Goal: Obtain resource: Download file/media

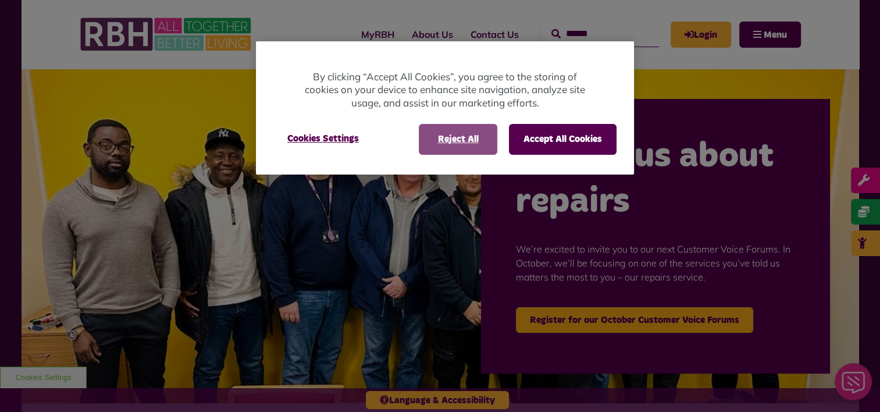
click at [446, 147] on button "Reject All" at bounding box center [458, 139] width 79 height 30
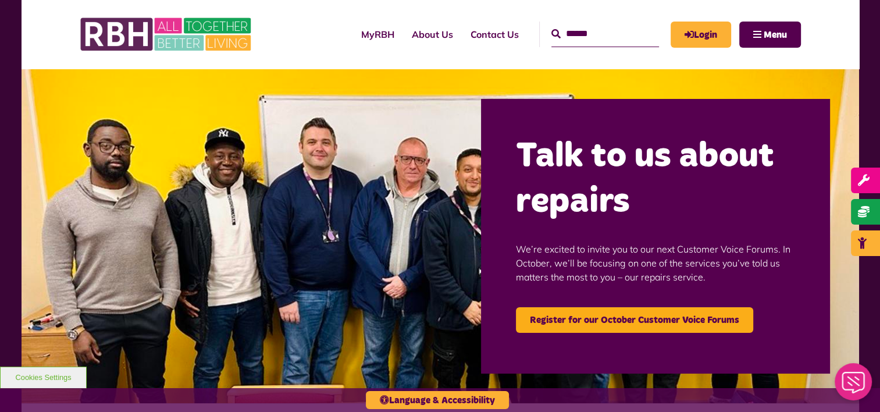
click at [566, 35] on input "Search" at bounding box center [605, 34] width 108 height 25
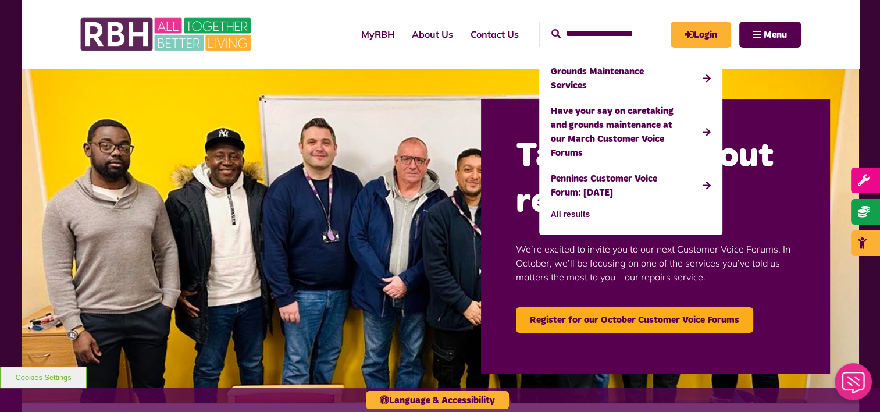
type input "**********"
click at [551, 27] on button "Search" at bounding box center [555, 34] width 9 height 14
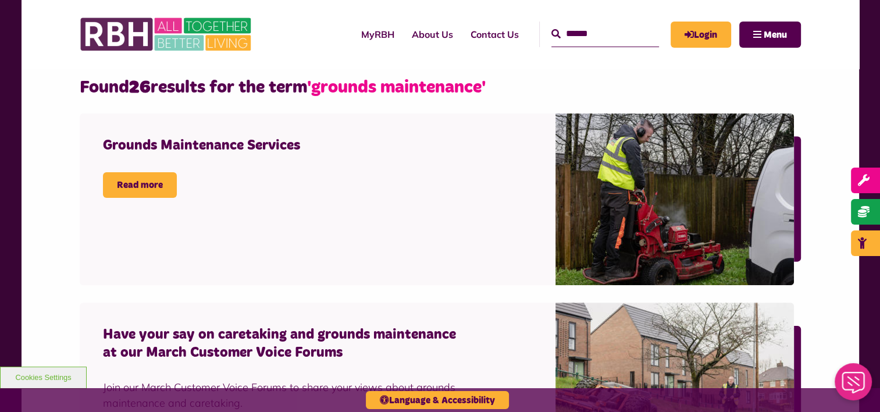
scroll to position [325, 0]
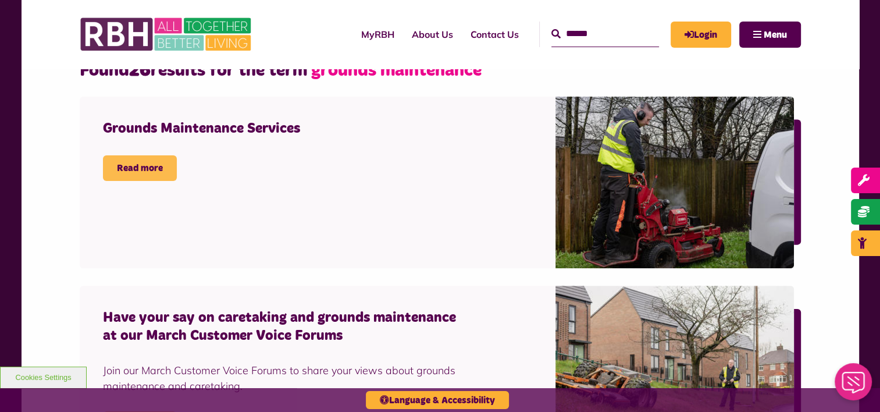
click at [130, 161] on link "Read more" at bounding box center [140, 168] width 74 height 26
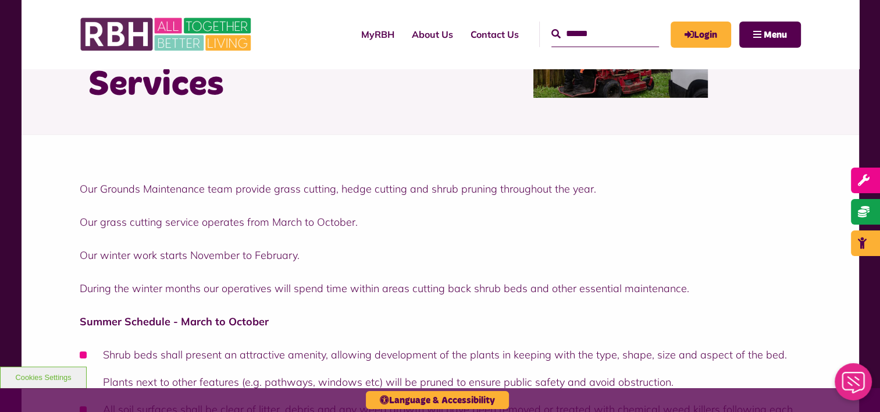
scroll to position [142, 0]
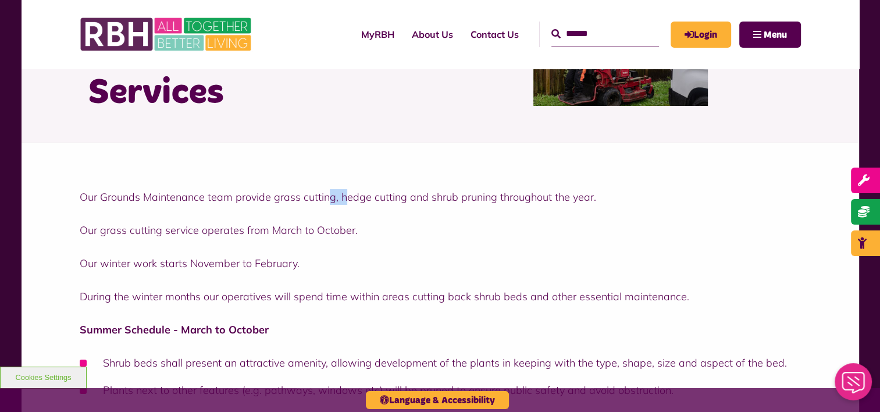
drag, startPoint x: 0, startPoint y: 0, endPoint x: 342, endPoint y: 149, distance: 373.0
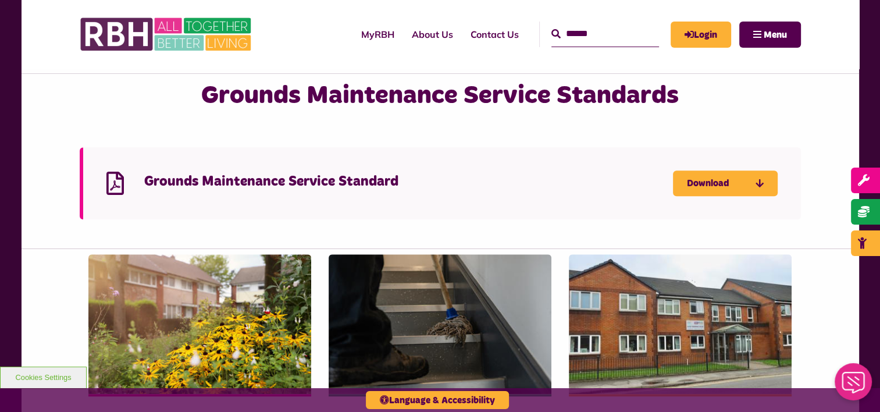
scroll to position [1068, 0]
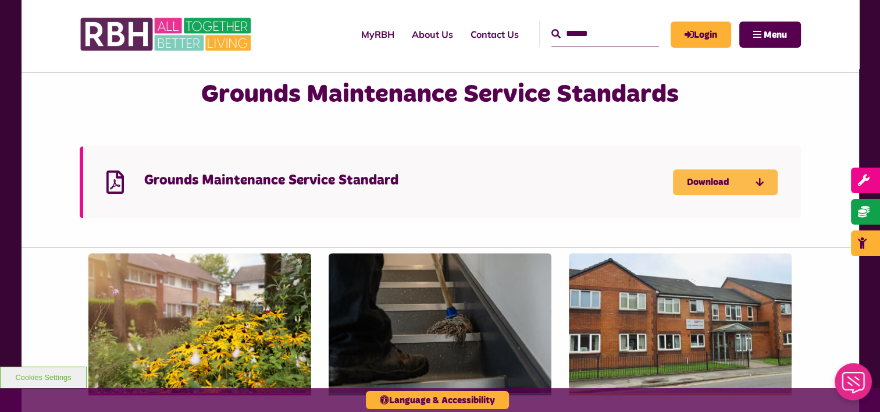
click at [739, 183] on link "Download" at bounding box center [725, 182] width 105 height 26
